Goal: Navigation & Orientation: Find specific page/section

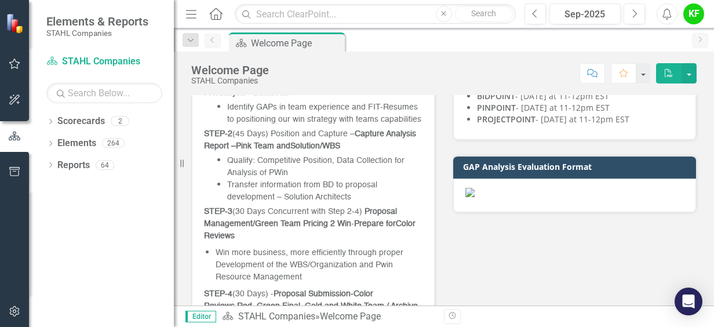
scroll to position [327, 0]
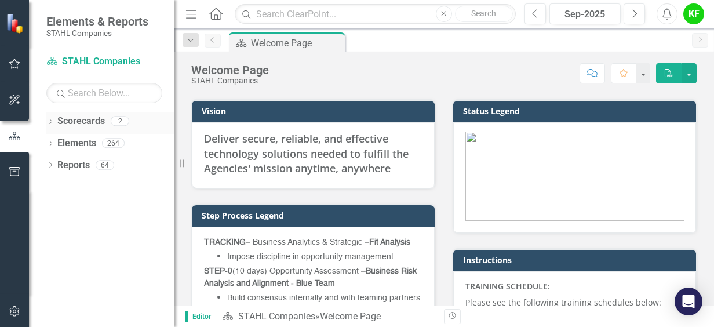
click at [98, 124] on link "Scorecards" at bounding box center [81, 121] width 48 height 13
click at [51, 119] on icon "Dropdown" at bounding box center [50, 122] width 8 height 6
click at [105, 144] on link "STAHL Companies" at bounding box center [119, 143] width 110 height 13
click at [57, 141] on icon "Dropdown" at bounding box center [56, 142] width 9 height 7
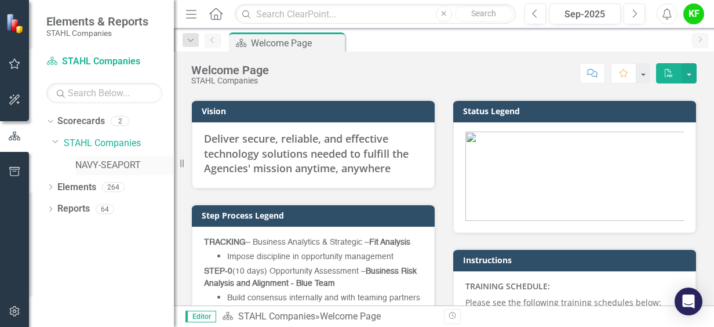
click at [97, 165] on link "NAVY-SEAPORT" at bounding box center [124, 165] width 98 height 13
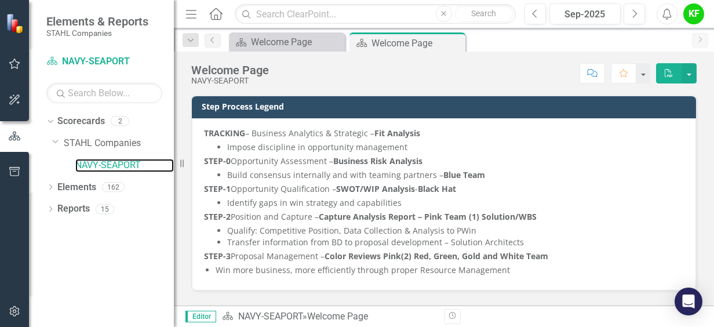
scroll to position [211, 0]
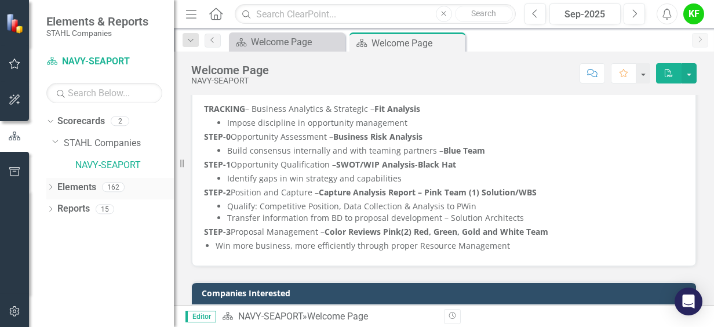
click at [48, 188] on icon "Dropdown" at bounding box center [50, 188] width 8 height 6
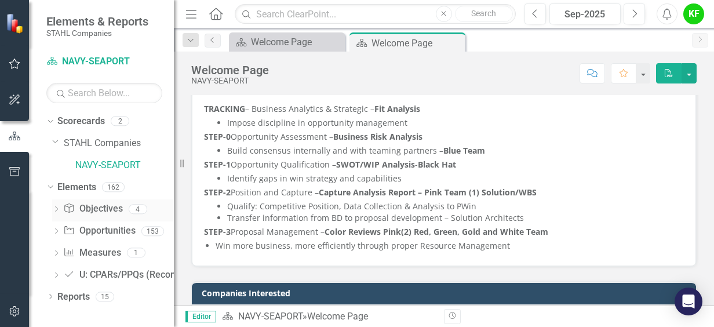
click at [57, 206] on div "Dropdown" at bounding box center [56, 211] width 8 height 10
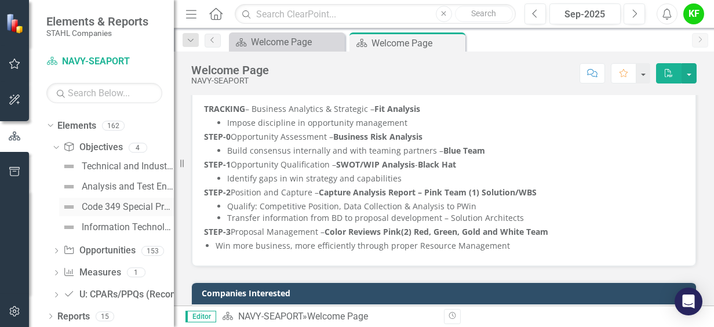
scroll to position [63, 0]
click at [53, 248] on icon "Dropdown" at bounding box center [56, 250] width 8 height 6
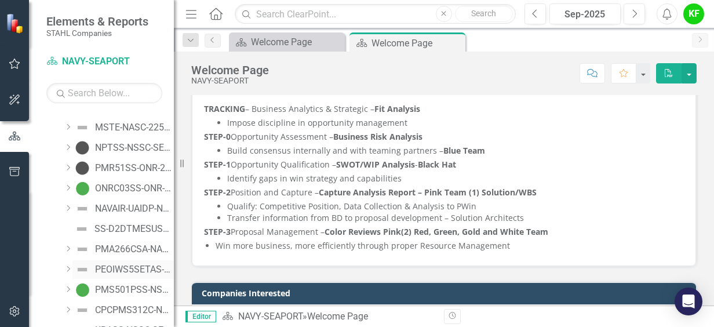
scroll to position [874, 0]
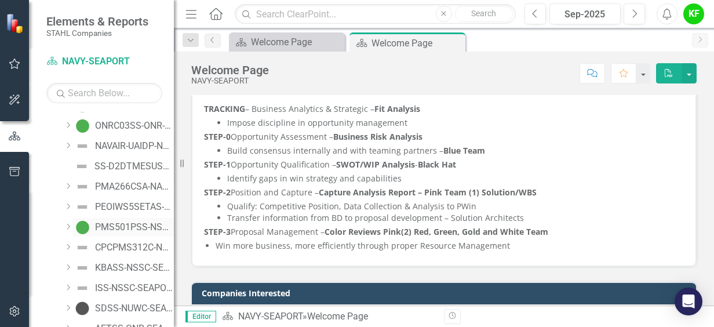
click at [114, 224] on div "PMS501PSS-NSSC-SEAPORT-240845 (PMS 501 PROFESSIONAL SUPPORT SERVICES (SEAPORT N…" at bounding box center [134, 227] width 79 height 10
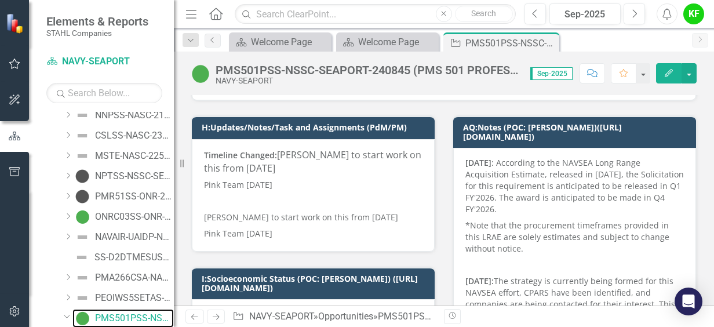
scroll to position [174, 0]
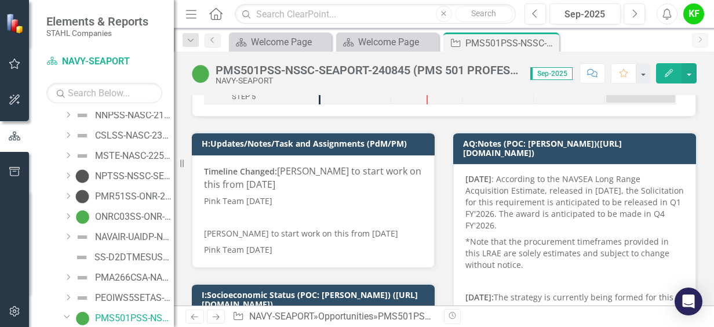
click at [387, 170] on span "[PERSON_NAME] to start work on this from [DATE]" at bounding box center [312, 178] width 217 height 26
drag, startPoint x: 265, startPoint y: 187, endPoint x: 283, endPoint y: 203, distance: 23.8
click at [265, 188] on span "[PERSON_NAME] to start work on this from [DATE]" at bounding box center [312, 178] width 217 height 26
click at [272, 199] on p "Pink Team [DATE]" at bounding box center [313, 201] width 218 height 16
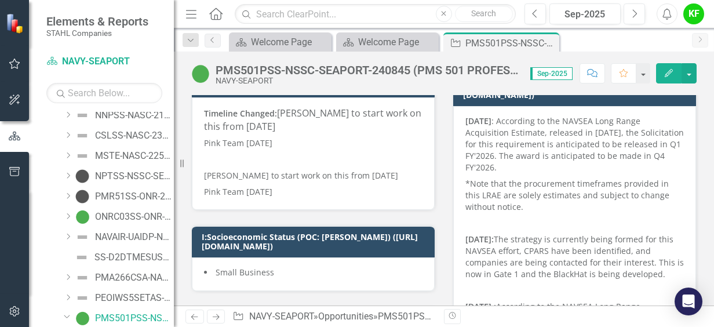
click at [245, 178] on p "[PERSON_NAME] to start work on this from [DATE]" at bounding box center [313, 175] width 218 height 16
drag, startPoint x: 200, startPoint y: 178, endPoint x: 228, endPoint y: 173, distance: 28.9
click at [228, 173] on div "Timeline Changed: [PERSON_NAME] to start work on this from [DATE] Pink Team [DA…" at bounding box center [313, 153] width 243 height 113
click at [224, 174] on p "[PERSON_NAME] to start work on this from [DATE]" at bounding box center [313, 175] width 218 height 16
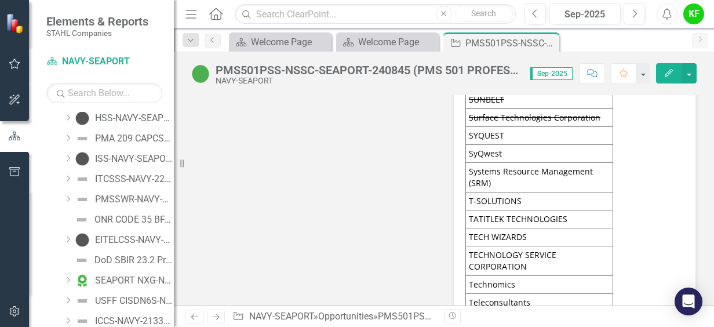
scroll to position [5736, 0]
